Goal: Book appointment/travel/reservation

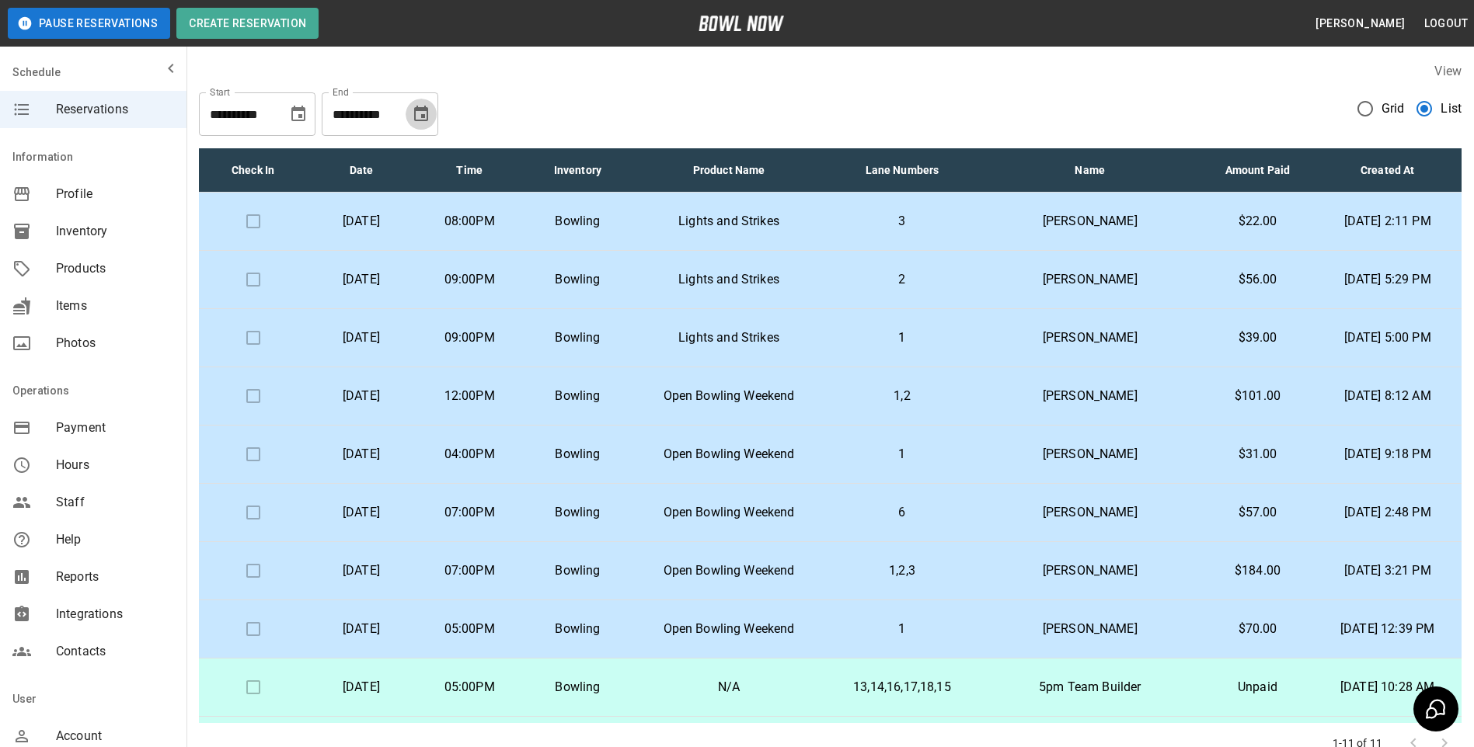
drag, startPoint x: 431, startPoint y: 111, endPoint x: 430, endPoint y: 126, distance: 14.8
click at [431, 113] on button "Choose date, selected date is Oct 19, 2025" at bounding box center [421, 114] width 31 height 31
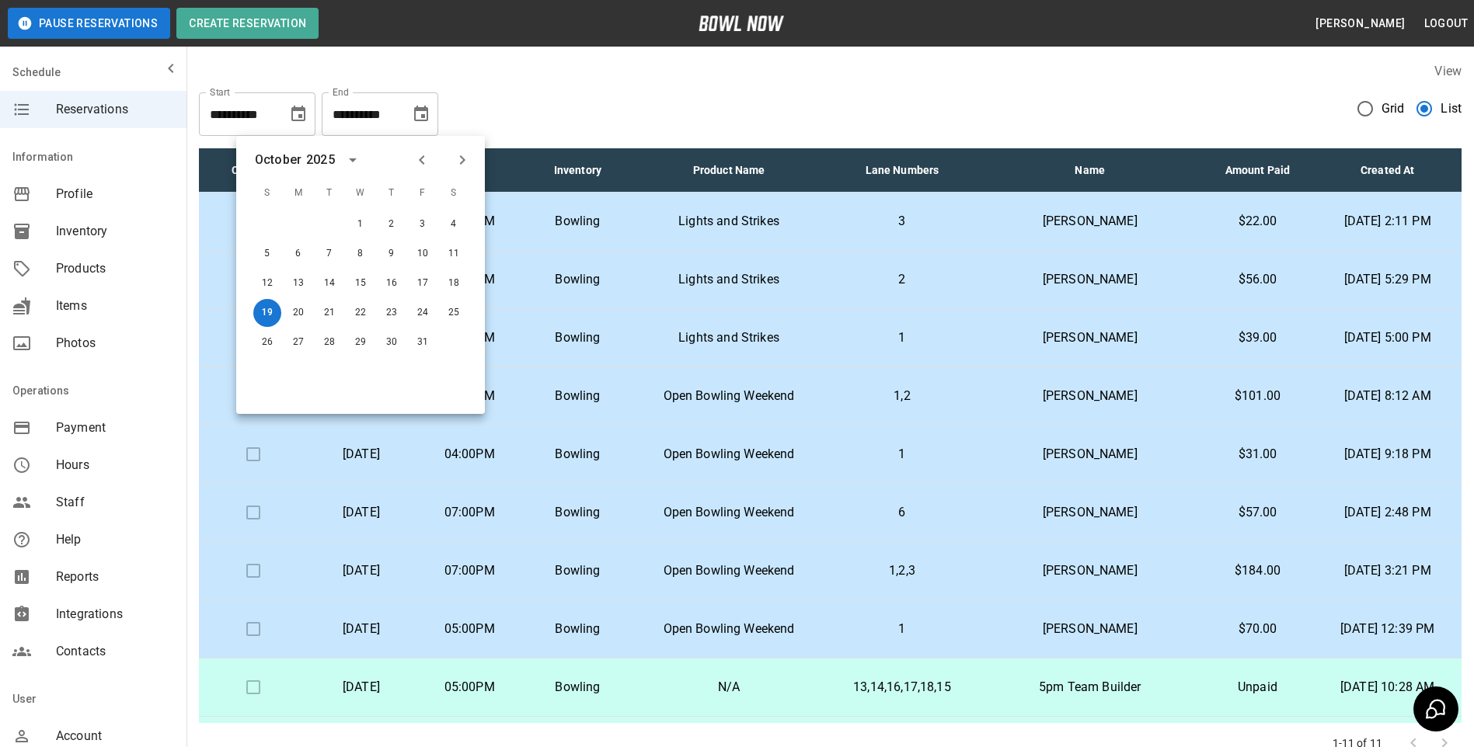
click at [419, 171] on button "Previous month" at bounding box center [422, 160] width 26 height 26
click at [419, 296] on button "19" at bounding box center [423, 284] width 28 height 28
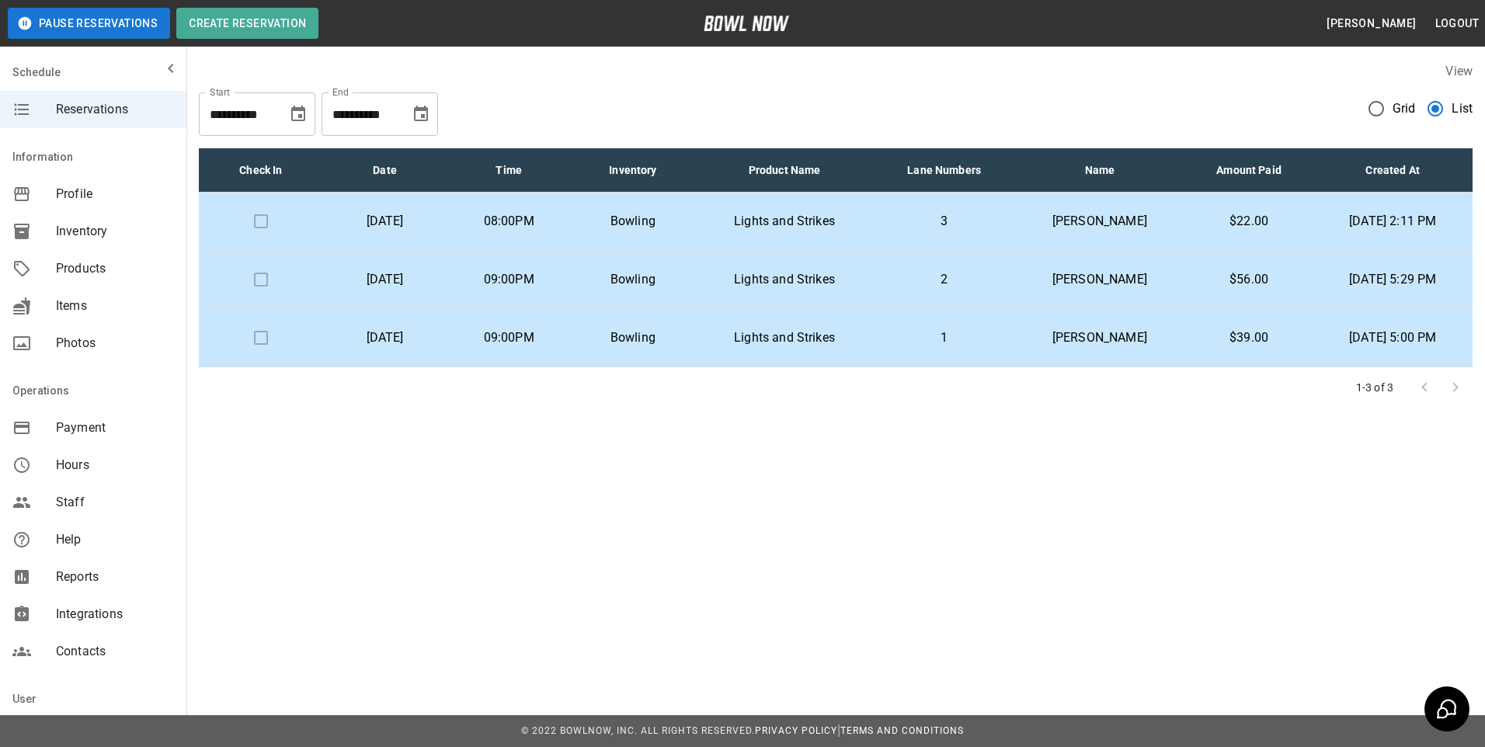
click at [304, 121] on icon "Choose date, selected date is Sep 19, 2025" at bounding box center [298, 114] width 14 height 16
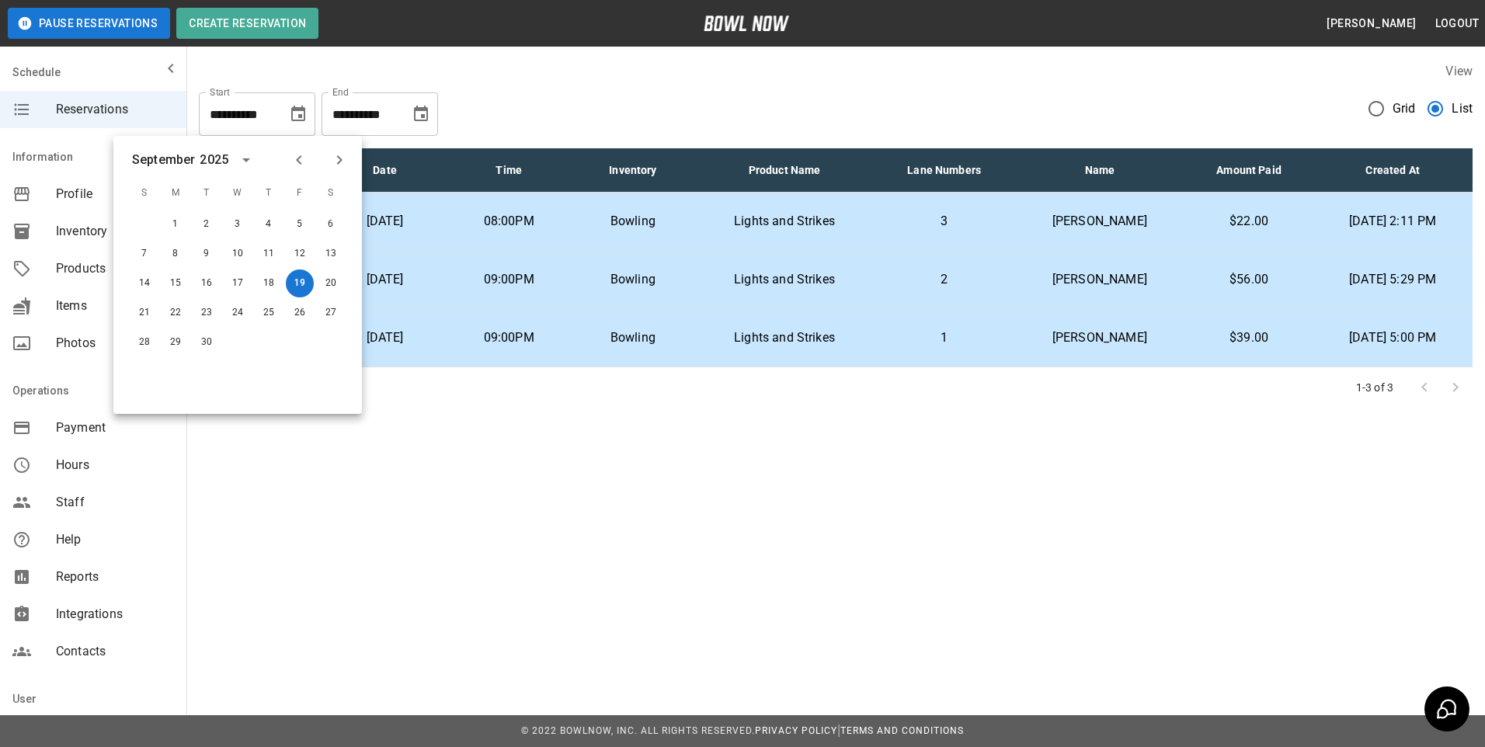
click at [314, 116] on div "**********" at bounding box center [257, 114] width 117 height 44
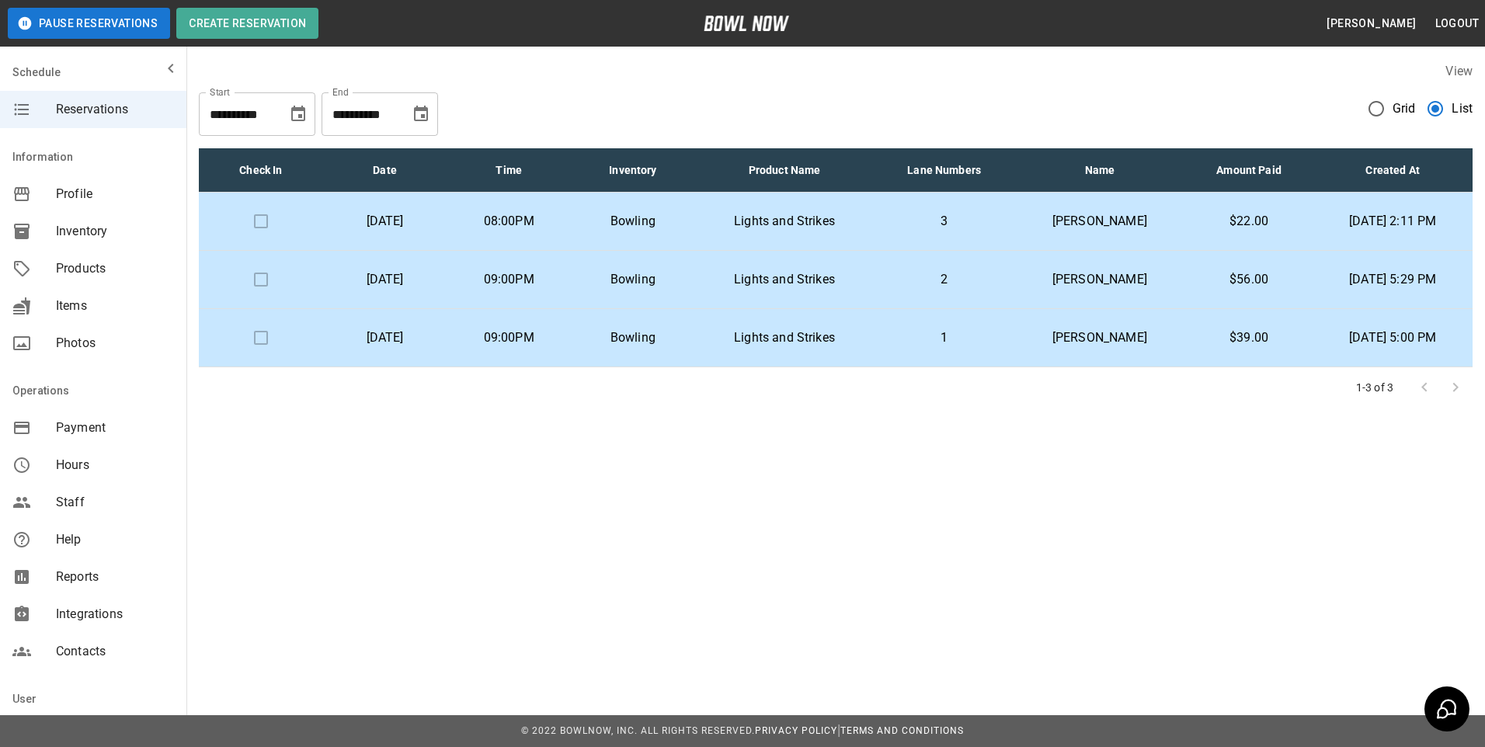
click at [296, 113] on icon "Choose date, selected date is Sep 19, 2025" at bounding box center [298, 114] width 19 height 19
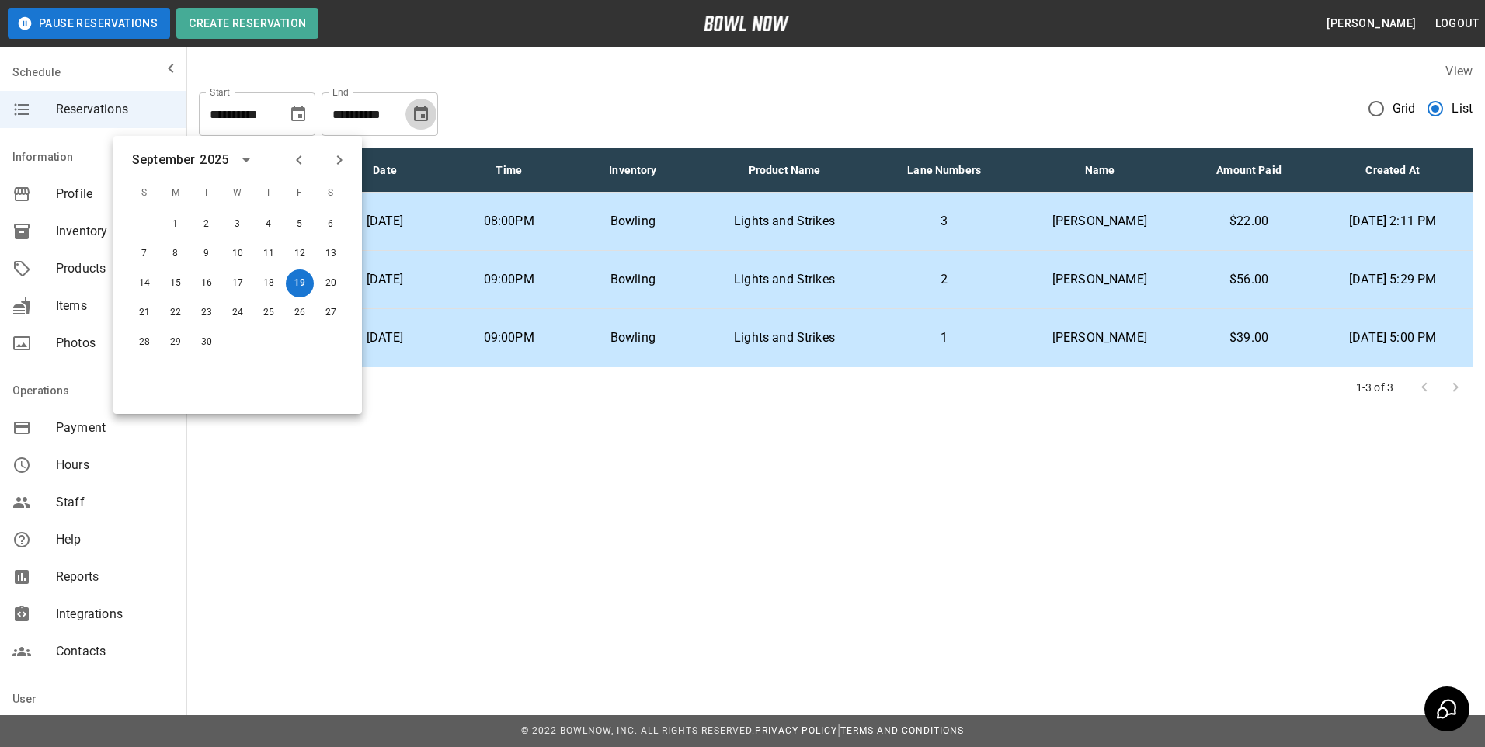
click at [432, 112] on button "Choose date, selected date is Sep 19, 2025" at bounding box center [421, 114] width 31 height 31
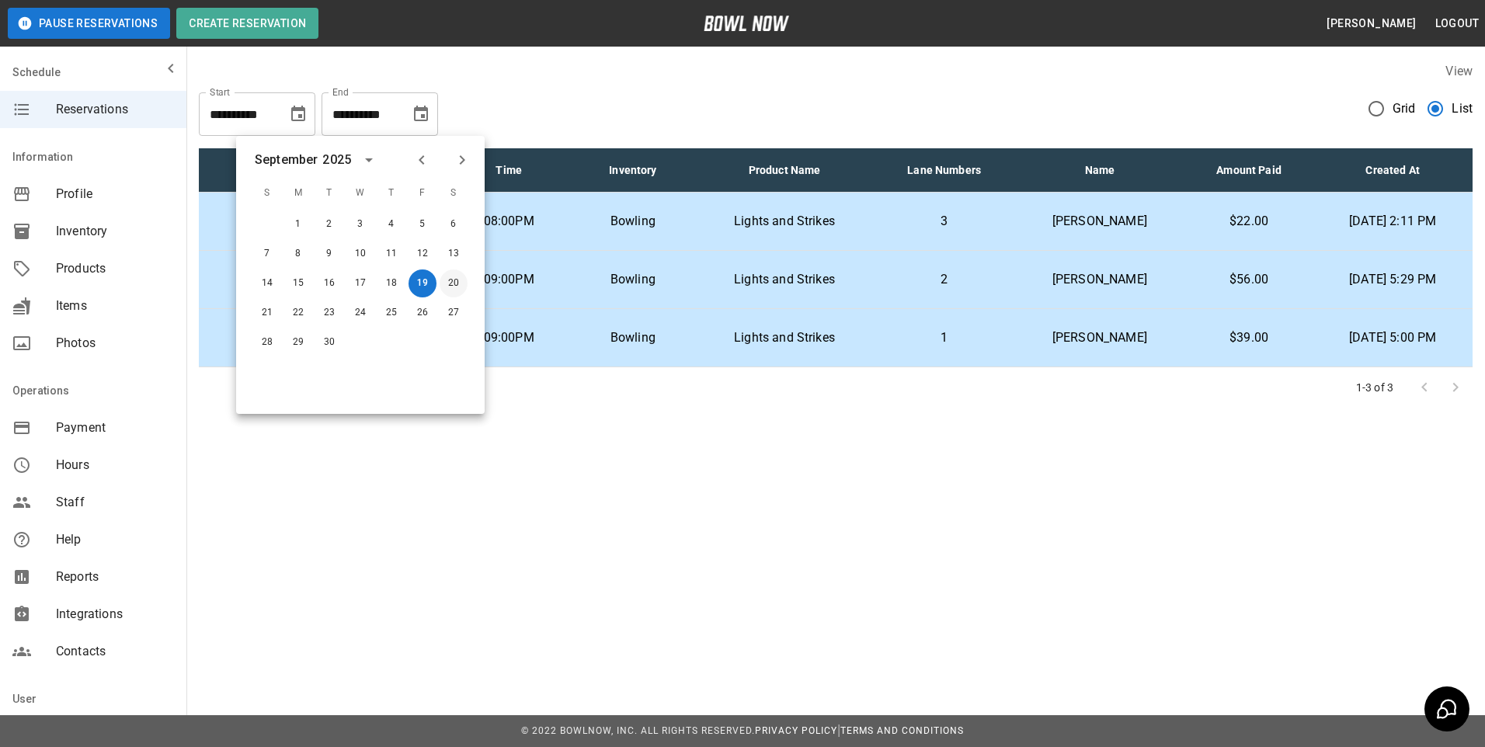
click at [456, 274] on button "20" at bounding box center [454, 284] width 28 height 28
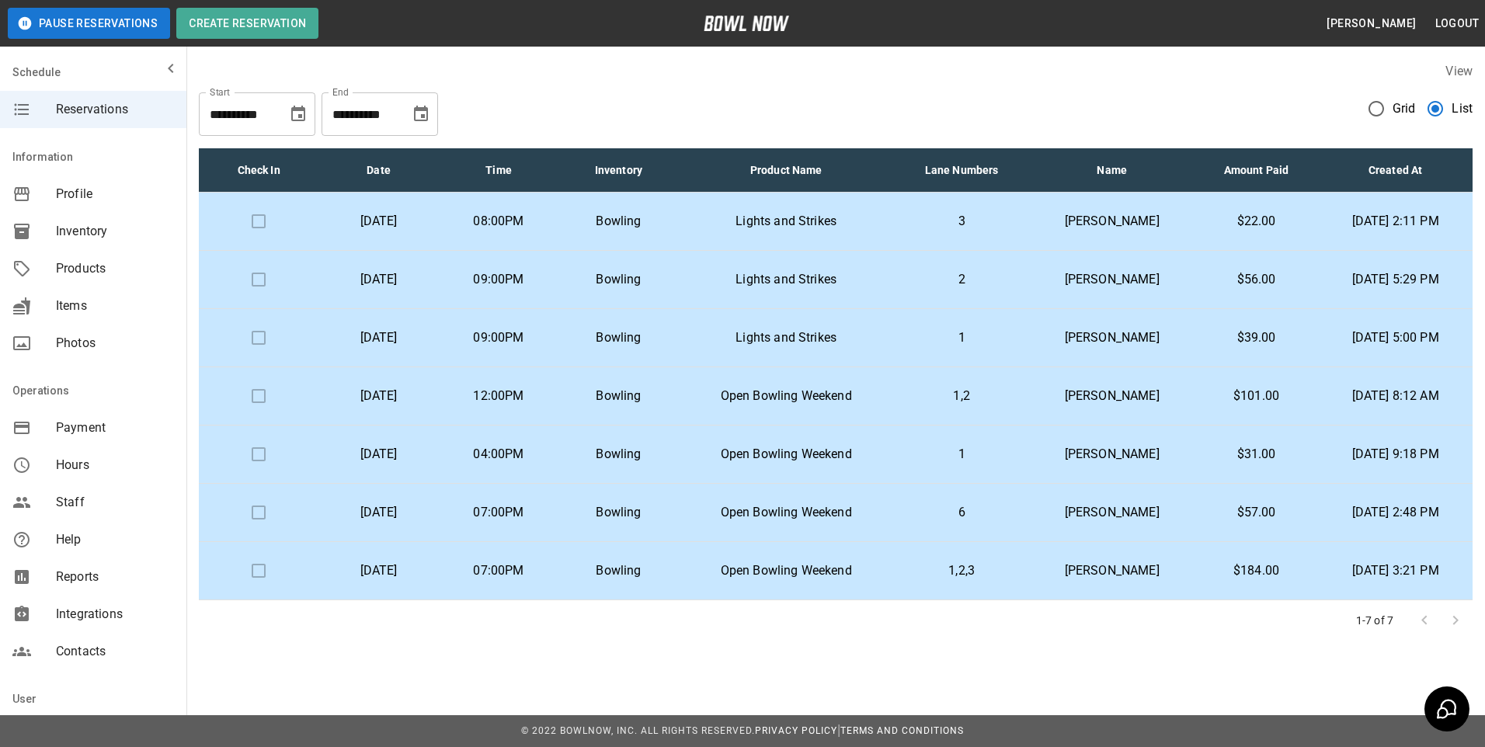
type input "**********"
click at [426, 508] on p "[DATE]" at bounding box center [378, 512] width 95 height 19
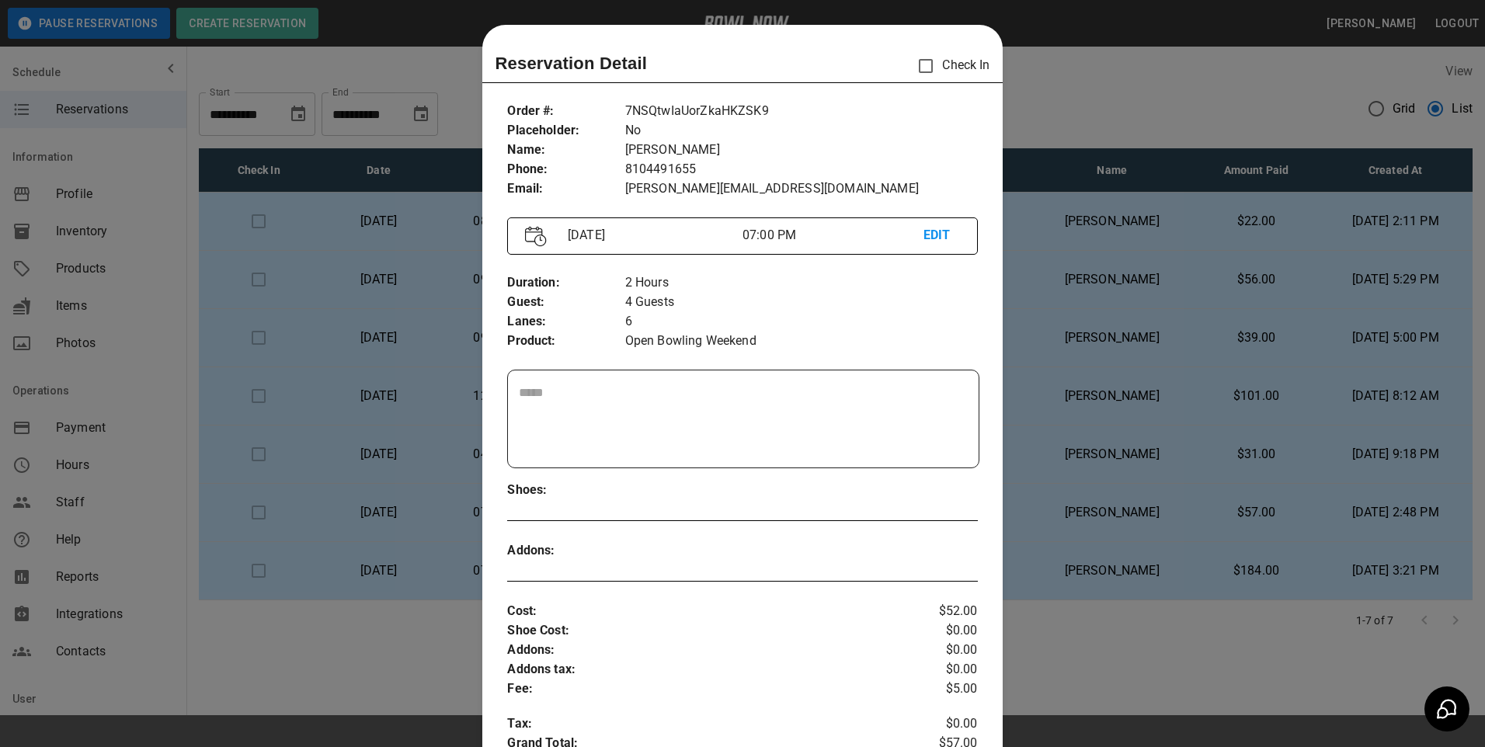
scroll to position [25, 0]
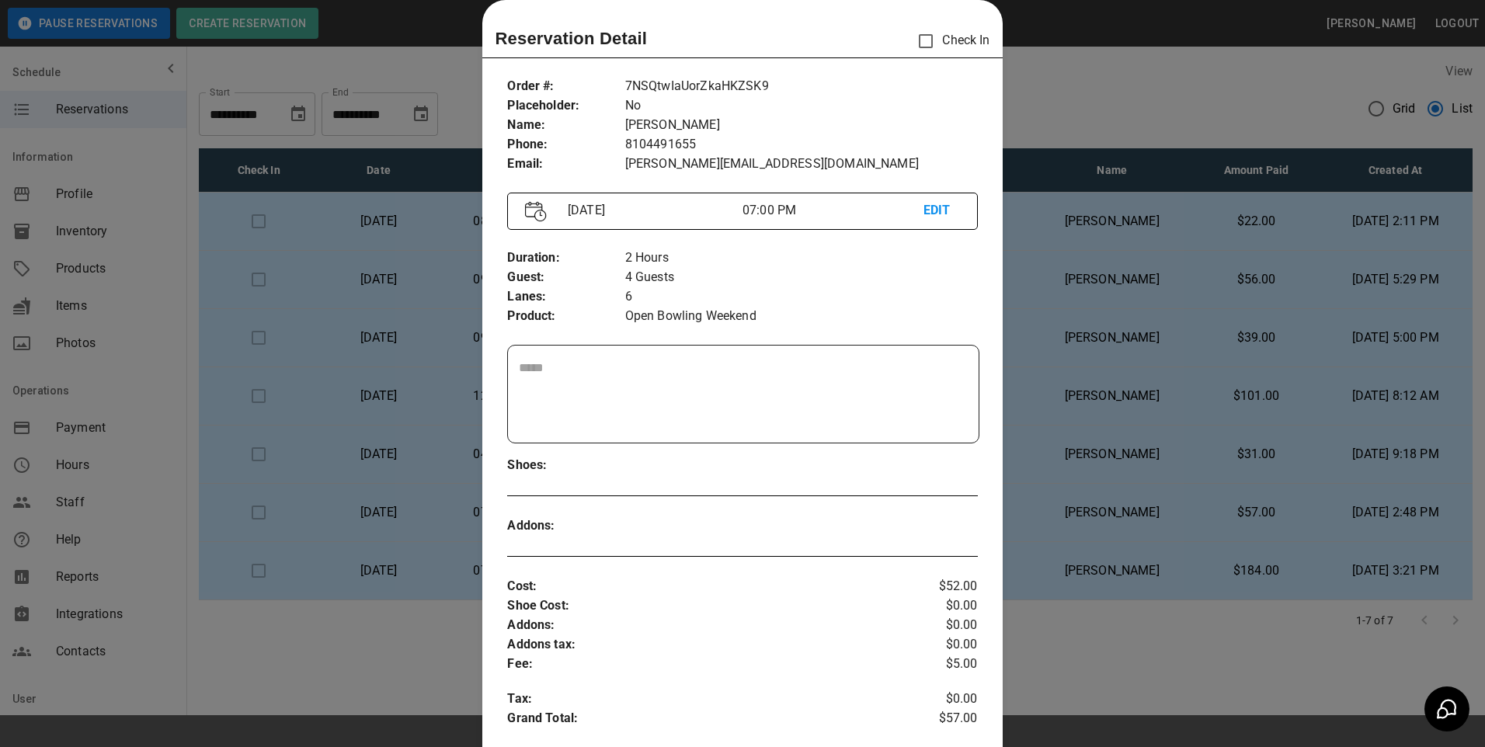
click at [928, 220] on p "EDIT" at bounding box center [942, 210] width 37 height 19
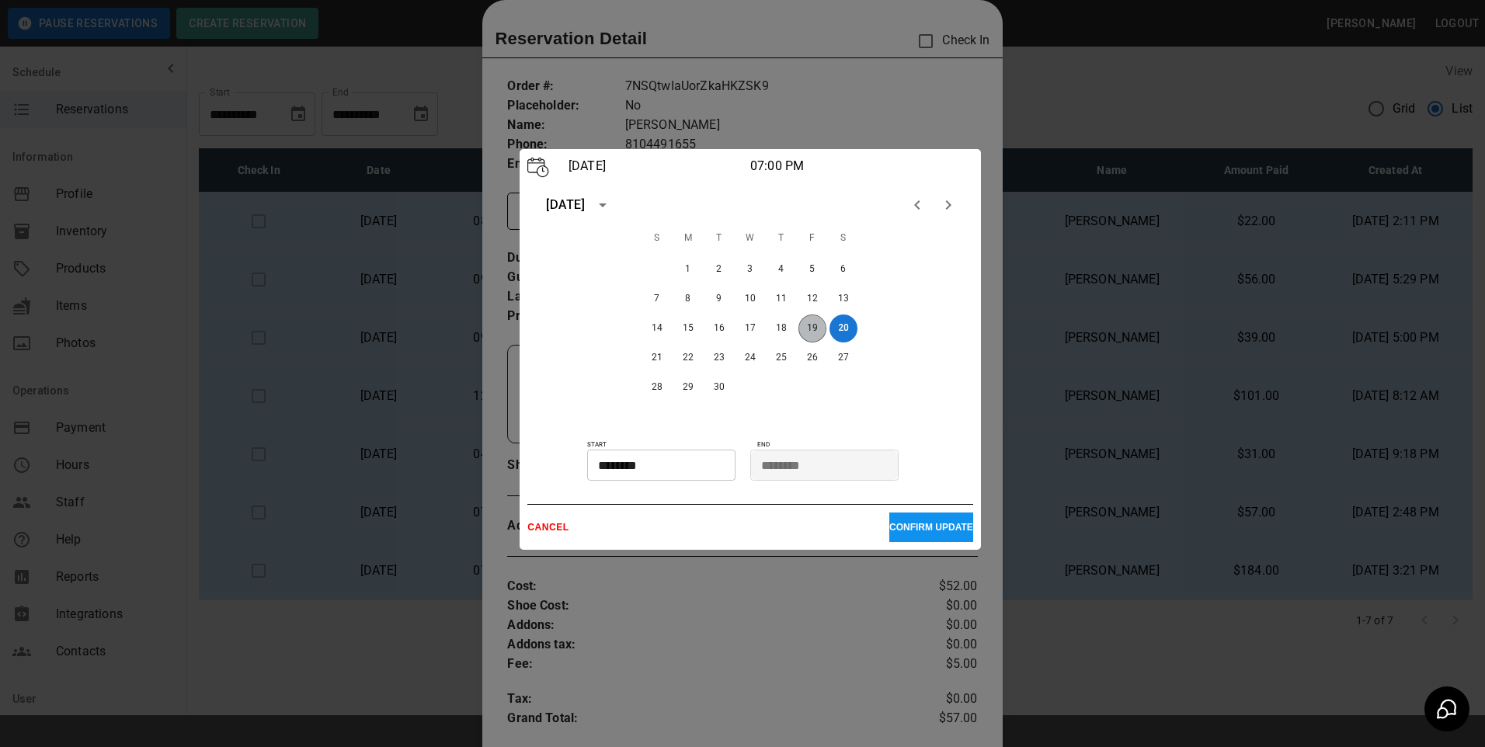
click at [816, 335] on button "19" at bounding box center [813, 329] width 28 height 28
click at [900, 540] on button "CONFIRM UPDATE" at bounding box center [931, 528] width 84 height 30
click at [899, 527] on p "CONFIRM UPDATE" at bounding box center [931, 527] width 84 height 11
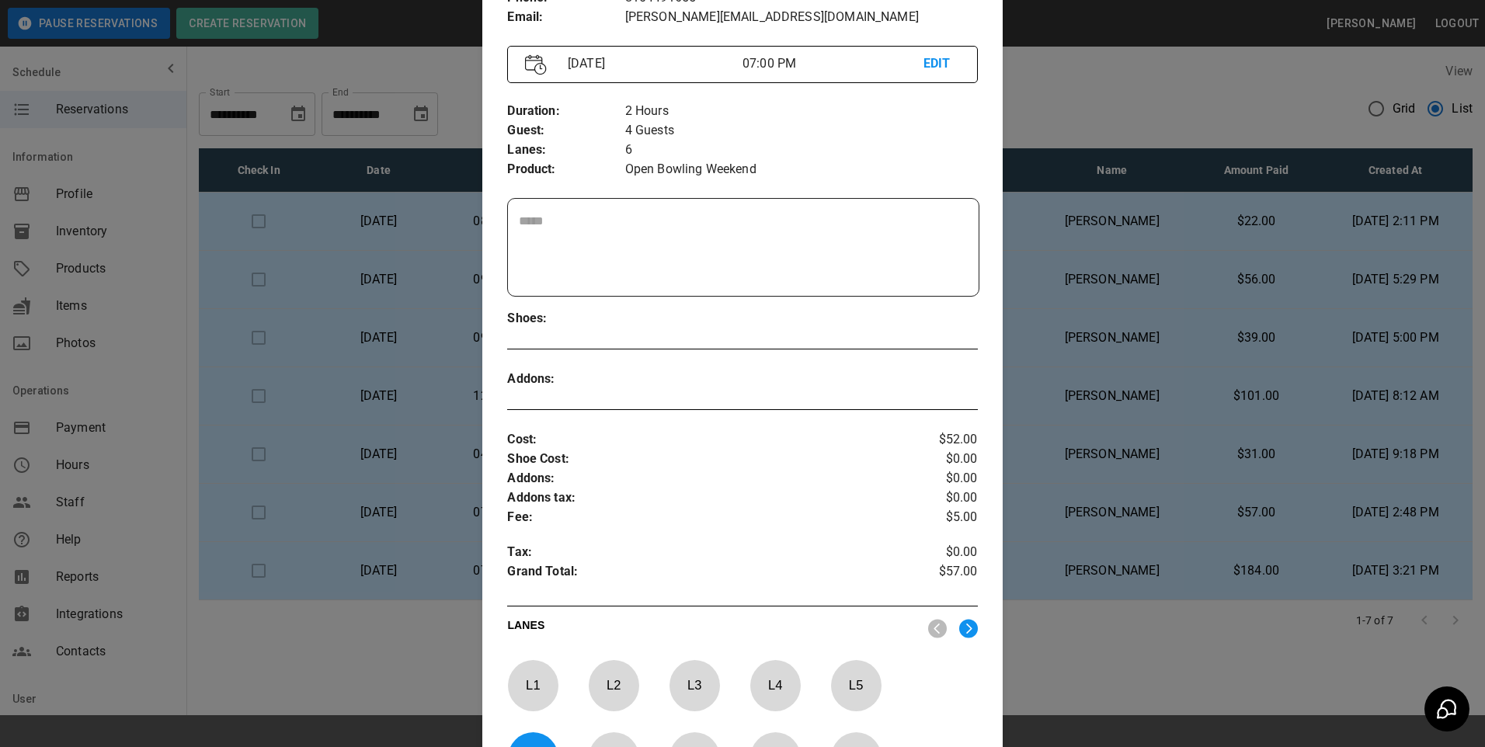
scroll to position [482, 0]
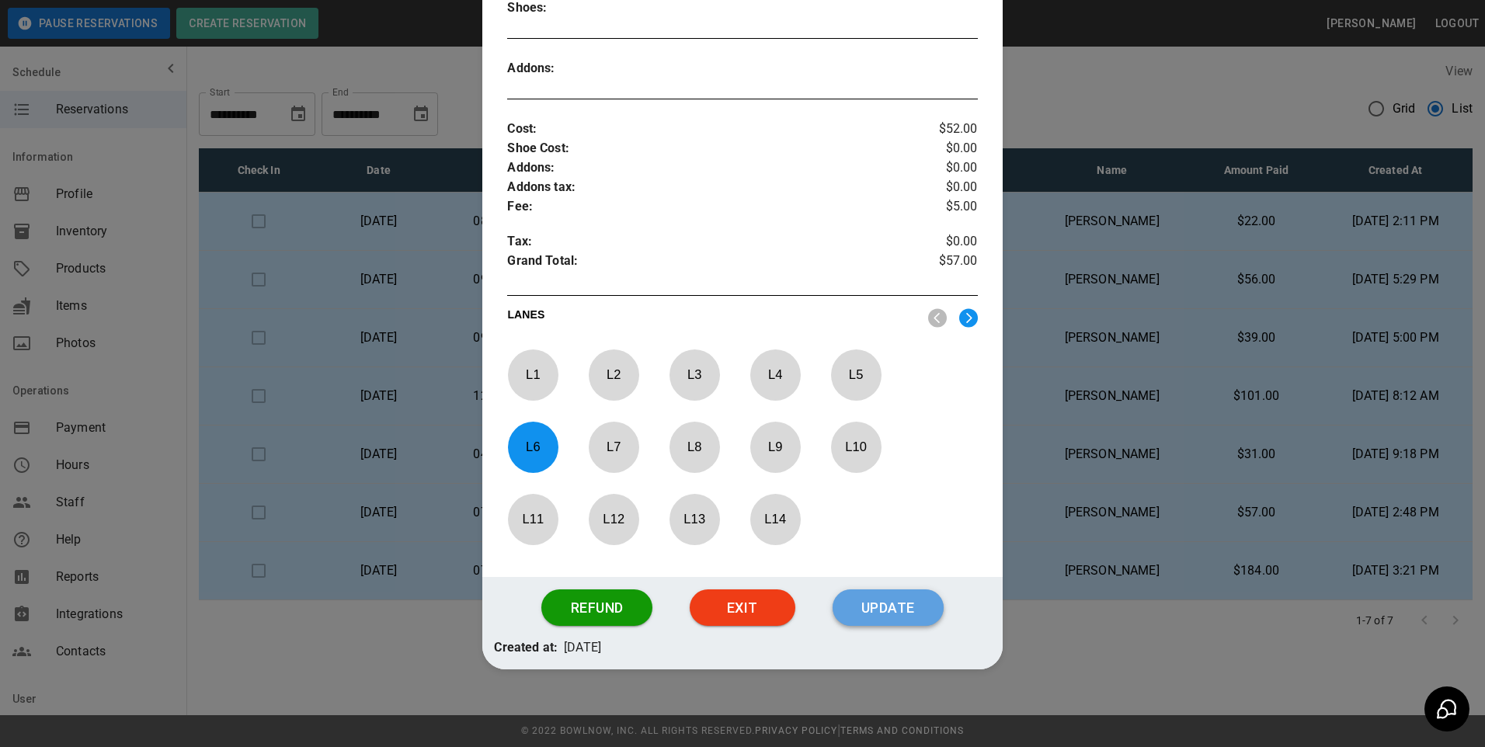
click at [889, 609] on button "Update" at bounding box center [888, 608] width 111 height 37
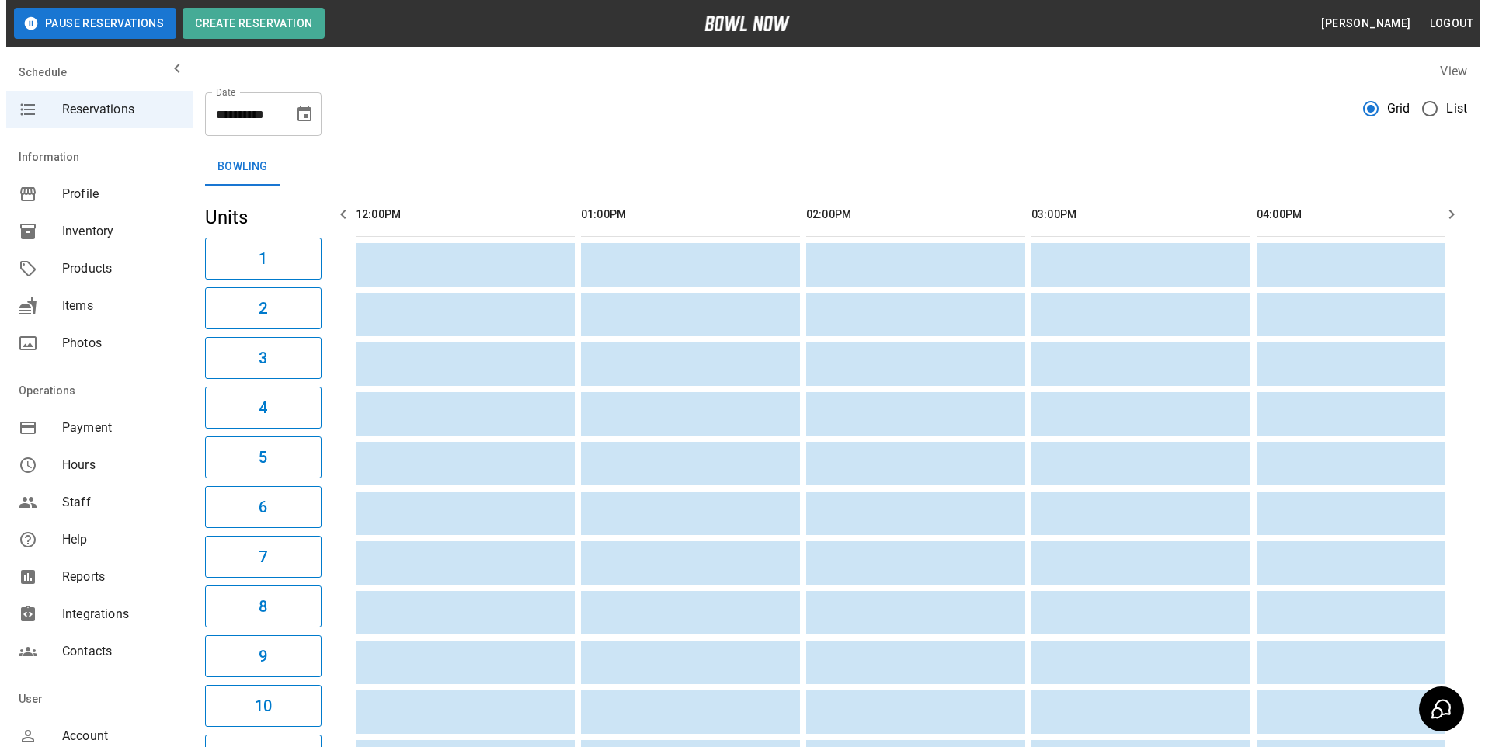
scroll to position [0, 1352]
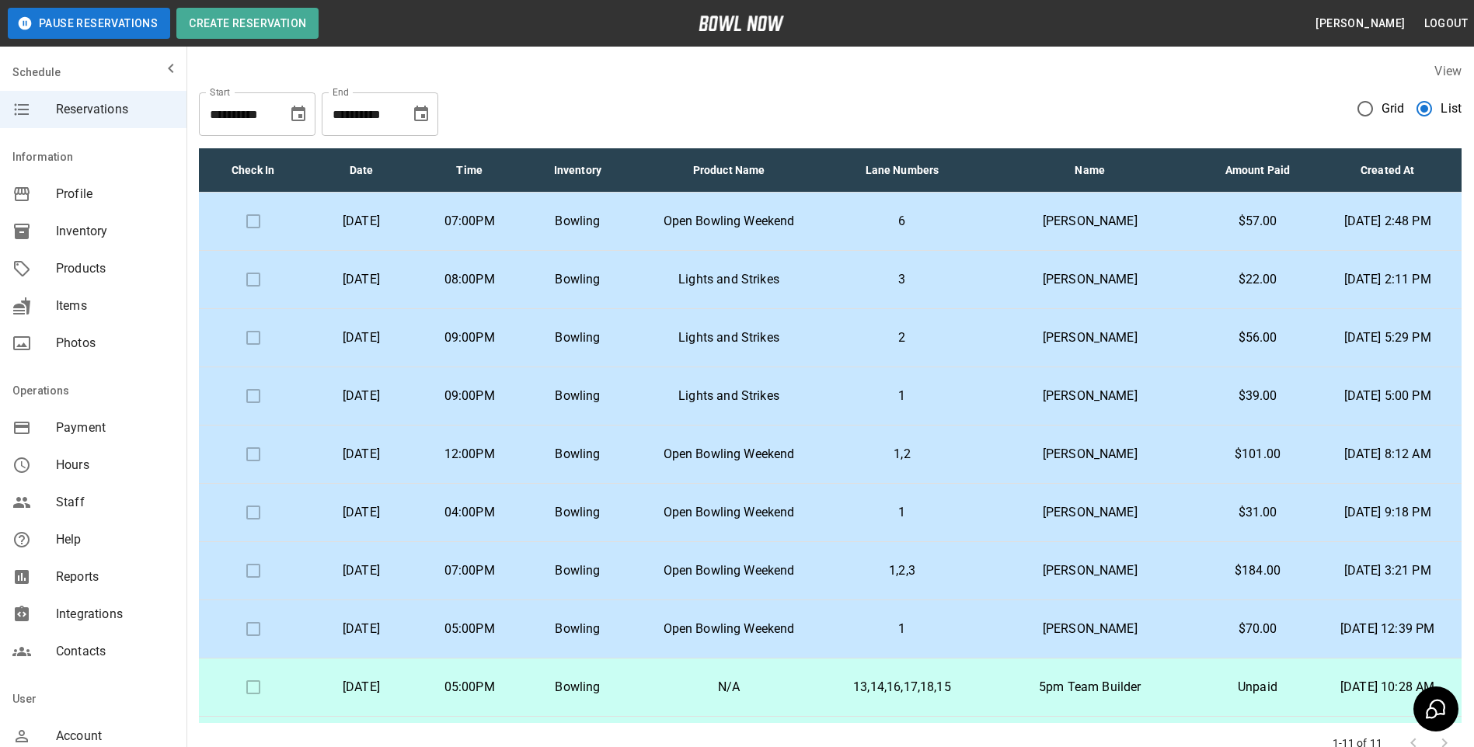
click at [240, 221] on td at bounding box center [253, 222] width 108 height 58
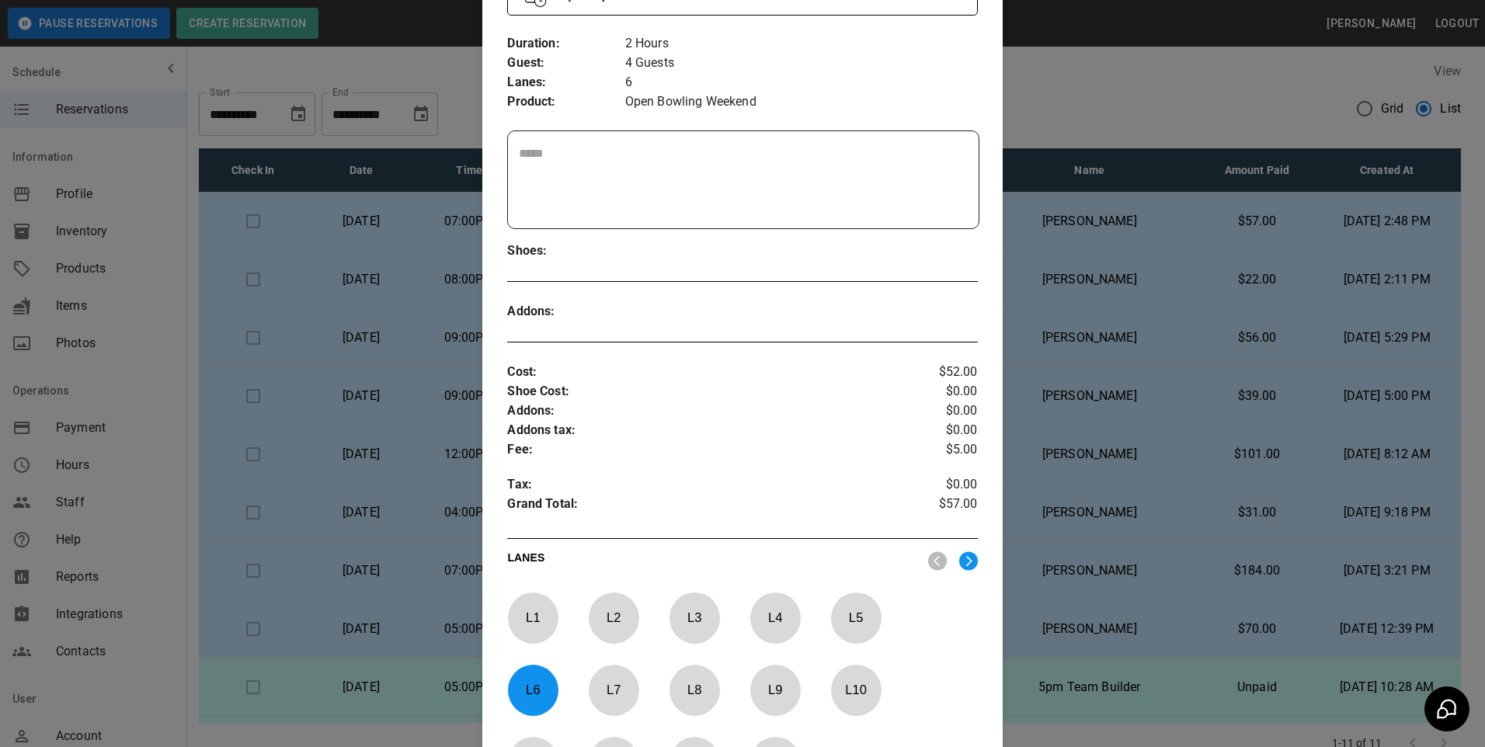
scroll to position [482, 0]
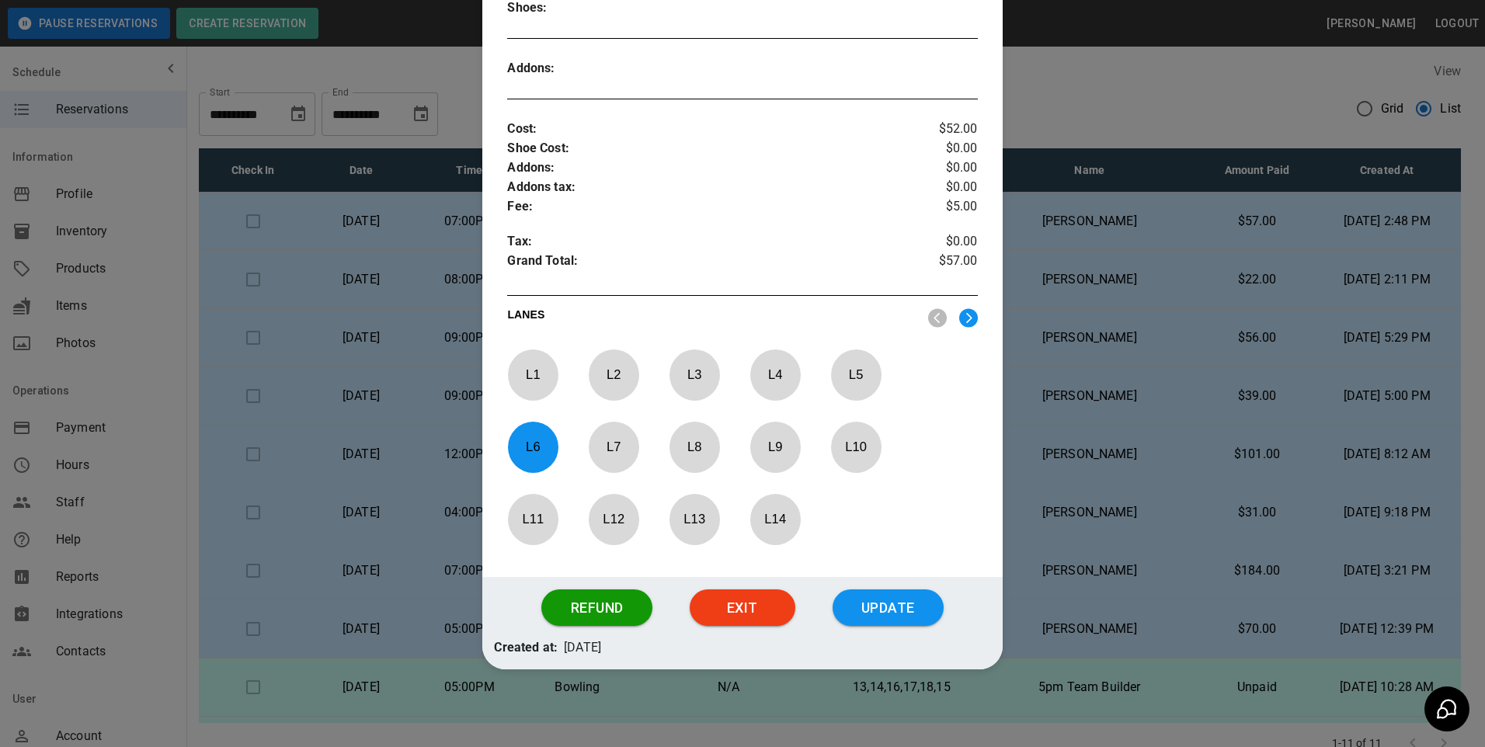
click at [906, 615] on button "Update" at bounding box center [888, 608] width 111 height 37
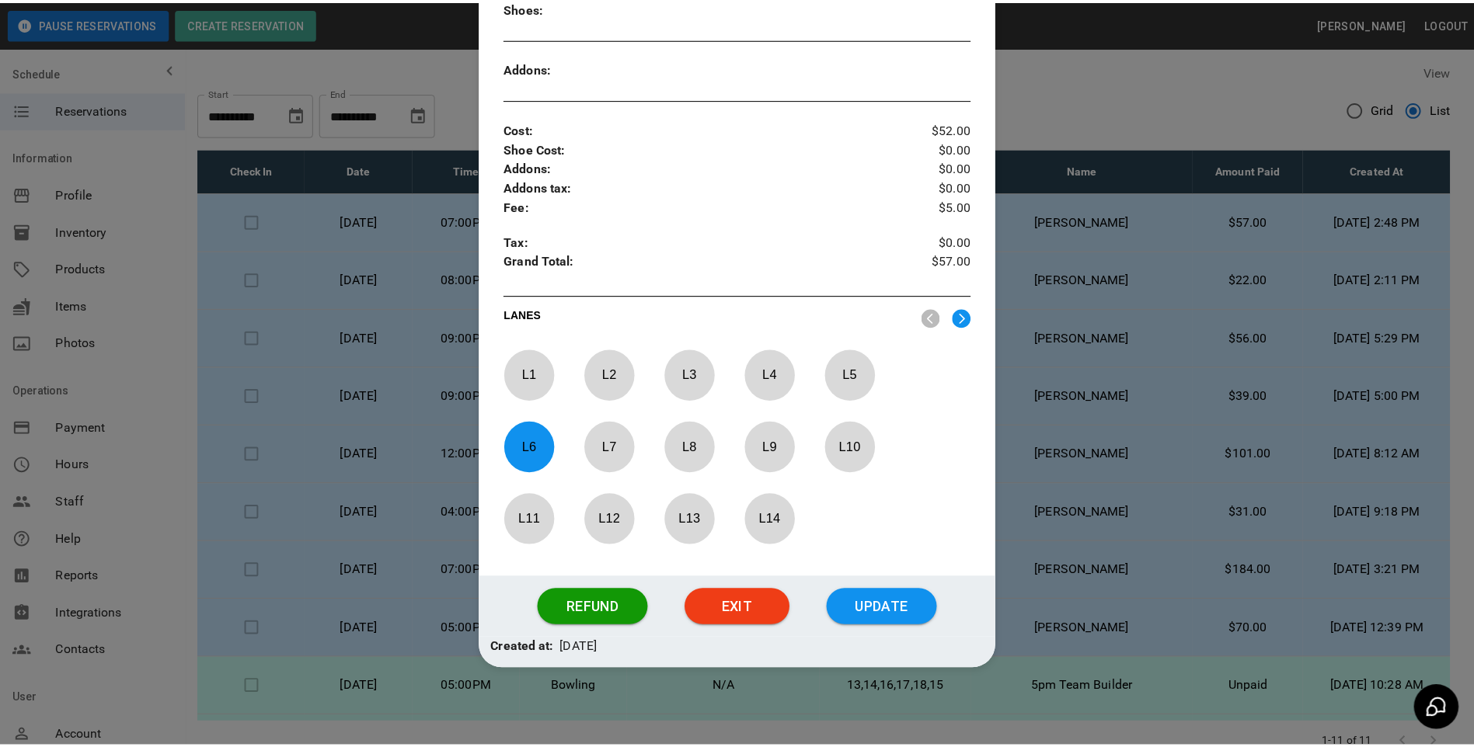
scroll to position [405, 0]
